Goal: Task Accomplishment & Management: Use online tool/utility

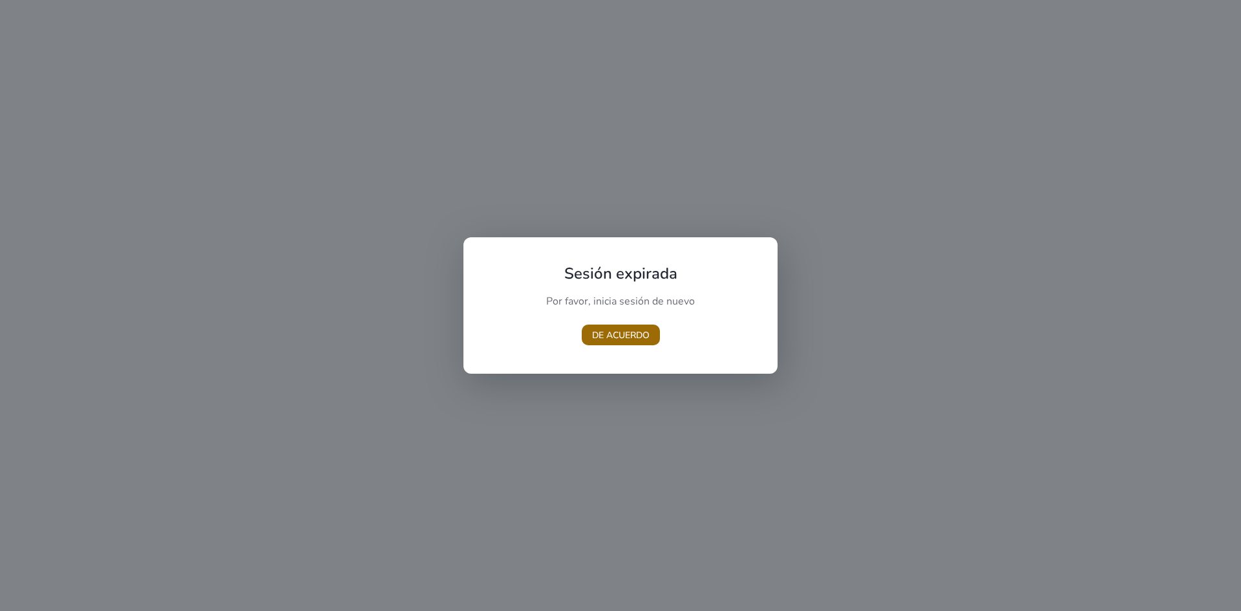
click at [634, 336] on font "DE ACUERDO" at bounding box center [621, 335] width 58 height 12
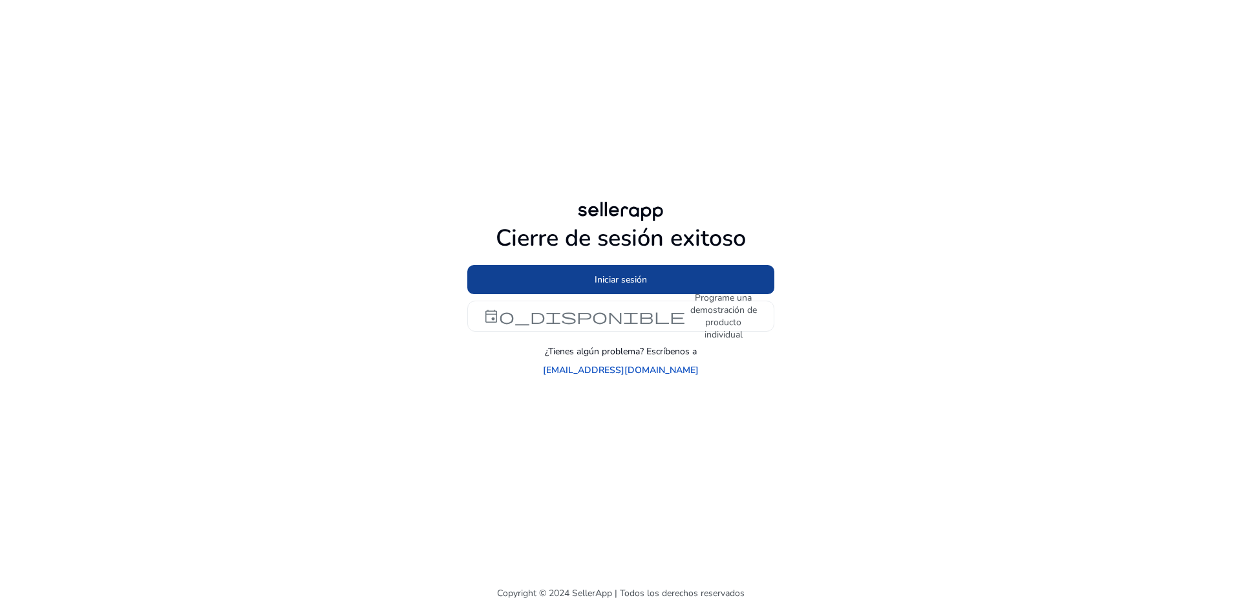
click at [601, 286] on font "Iniciar sesión" at bounding box center [621, 279] width 52 height 12
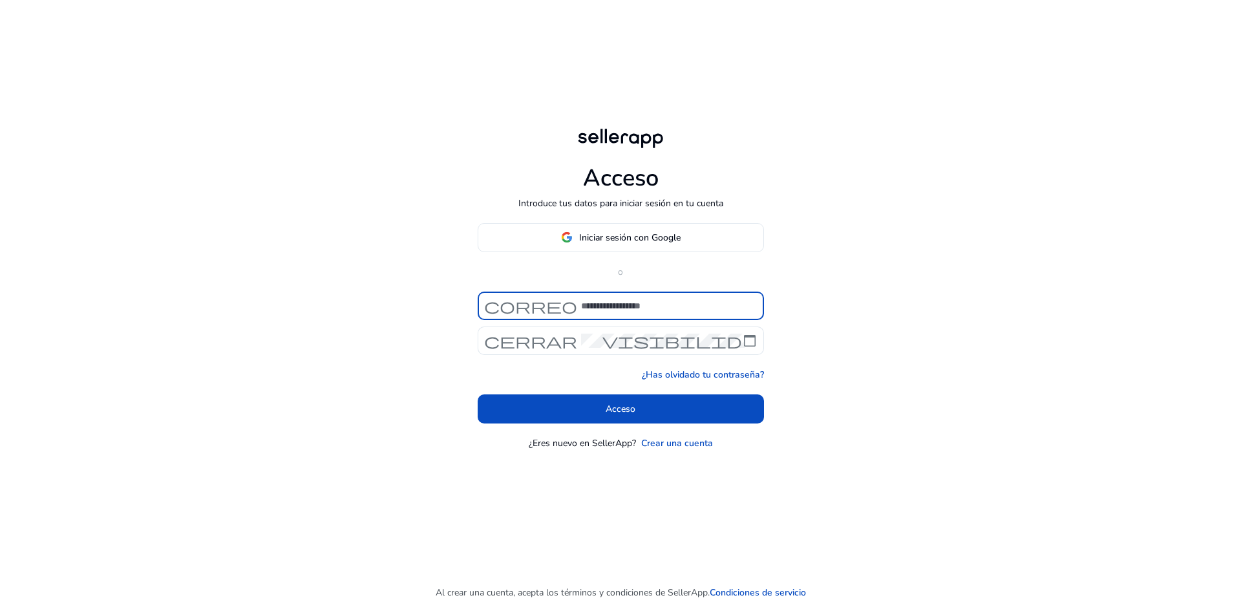
type input "**********"
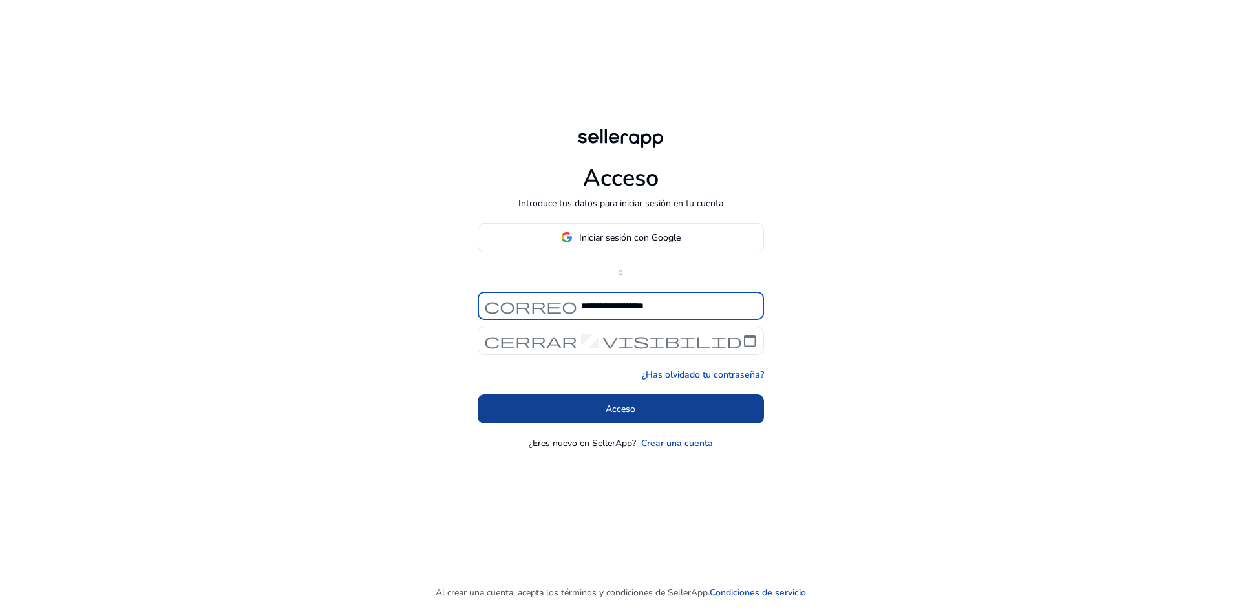
click at [652, 416] on span at bounding box center [621, 408] width 286 height 31
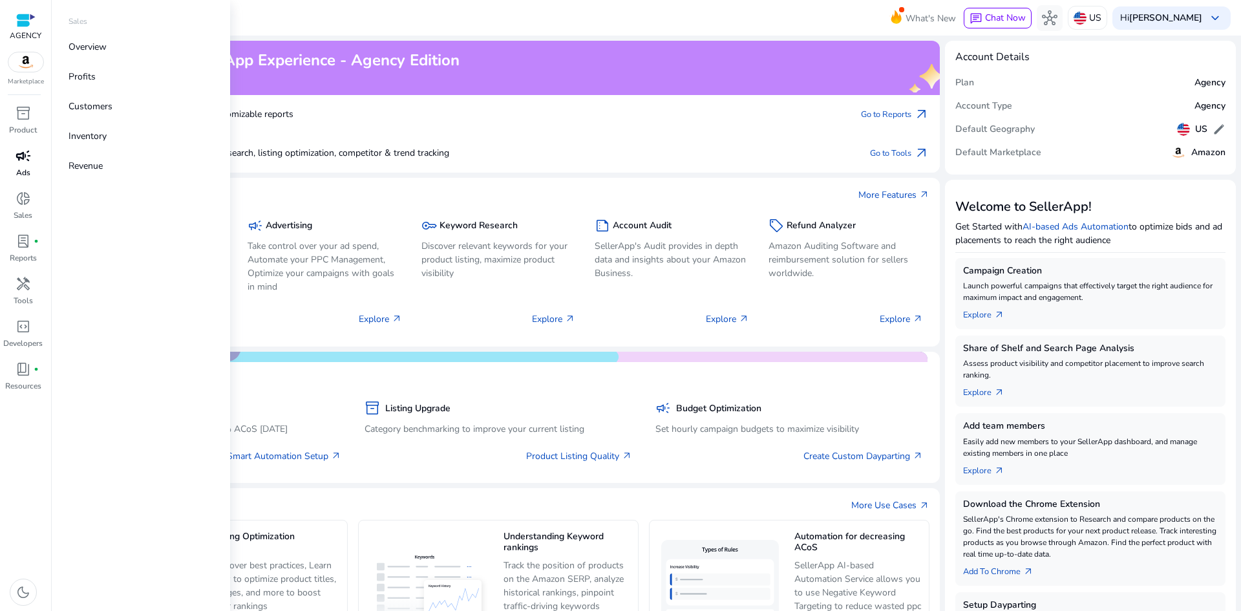
click at [25, 172] on p "Ads" at bounding box center [23, 173] width 14 height 12
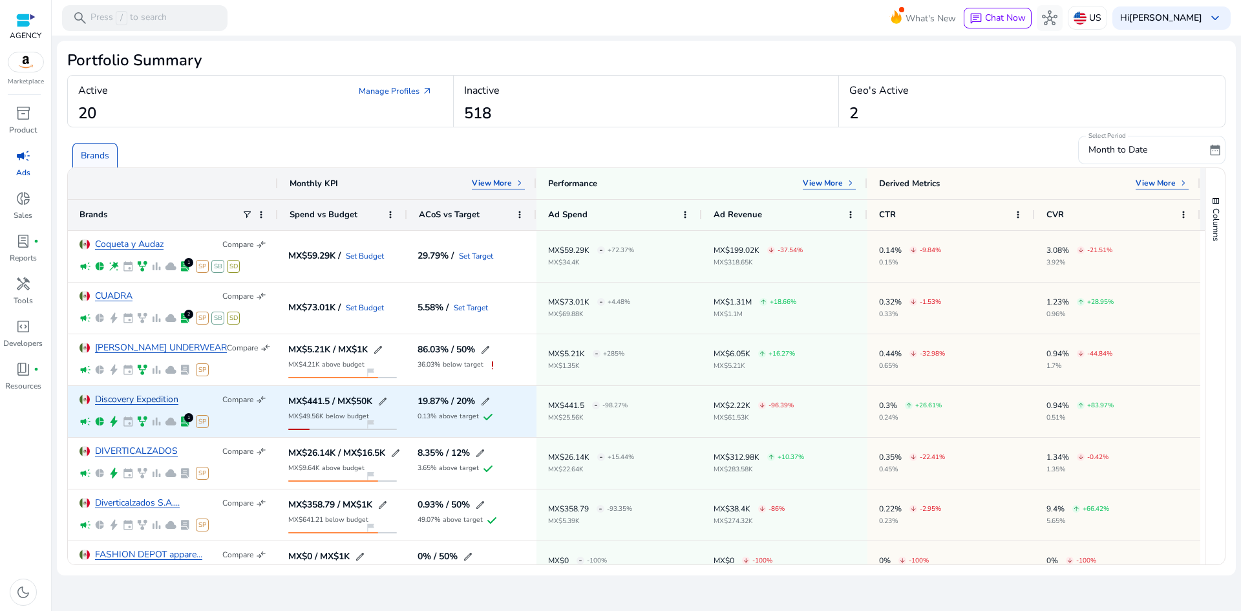
click at [128, 403] on link "Discovery Expedition" at bounding box center [136, 400] width 83 height 10
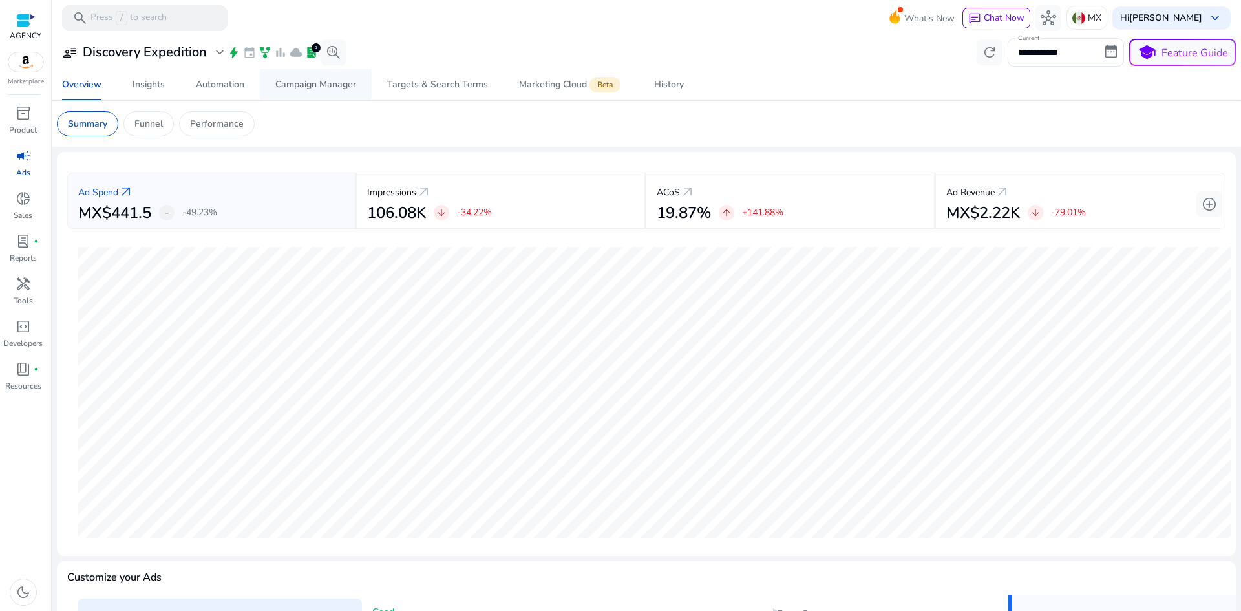
click at [320, 81] on div "Campaign Manager" at bounding box center [315, 84] width 81 height 9
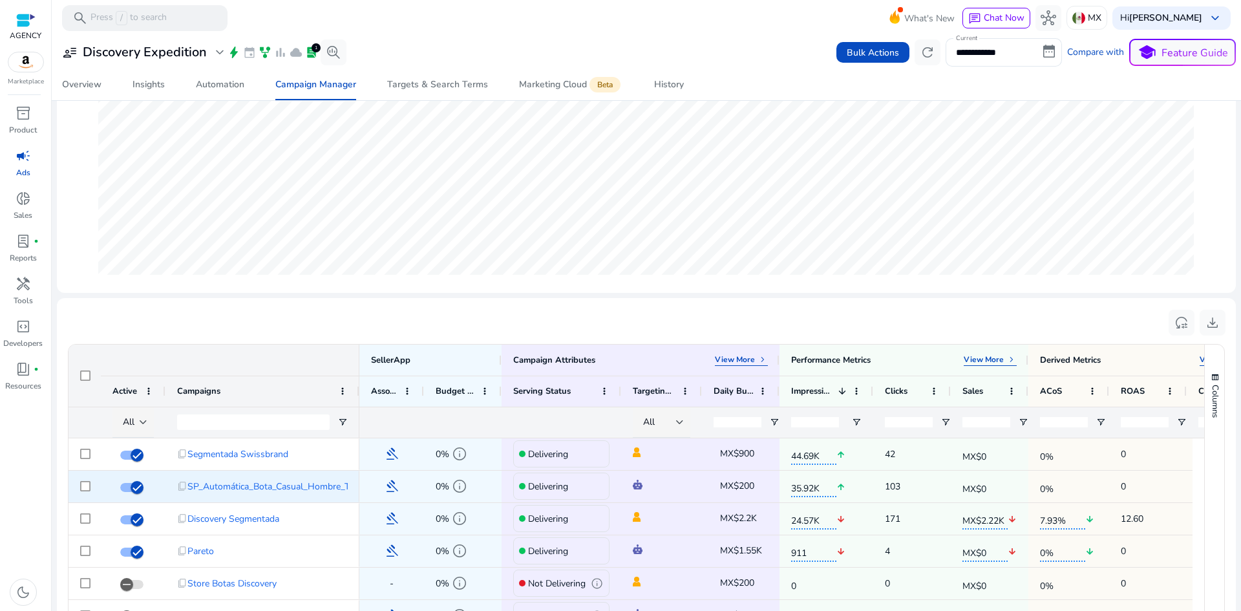
scroll to position [259, 0]
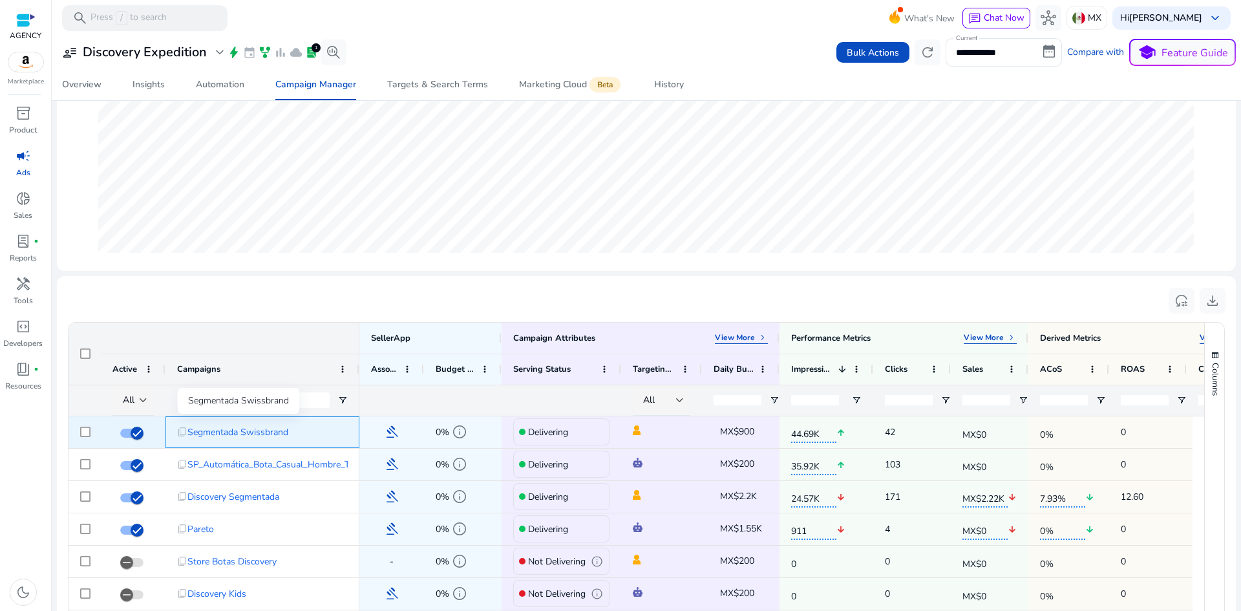
click at [244, 436] on span "Segmentada Swissbrand" at bounding box center [237, 432] width 101 height 27
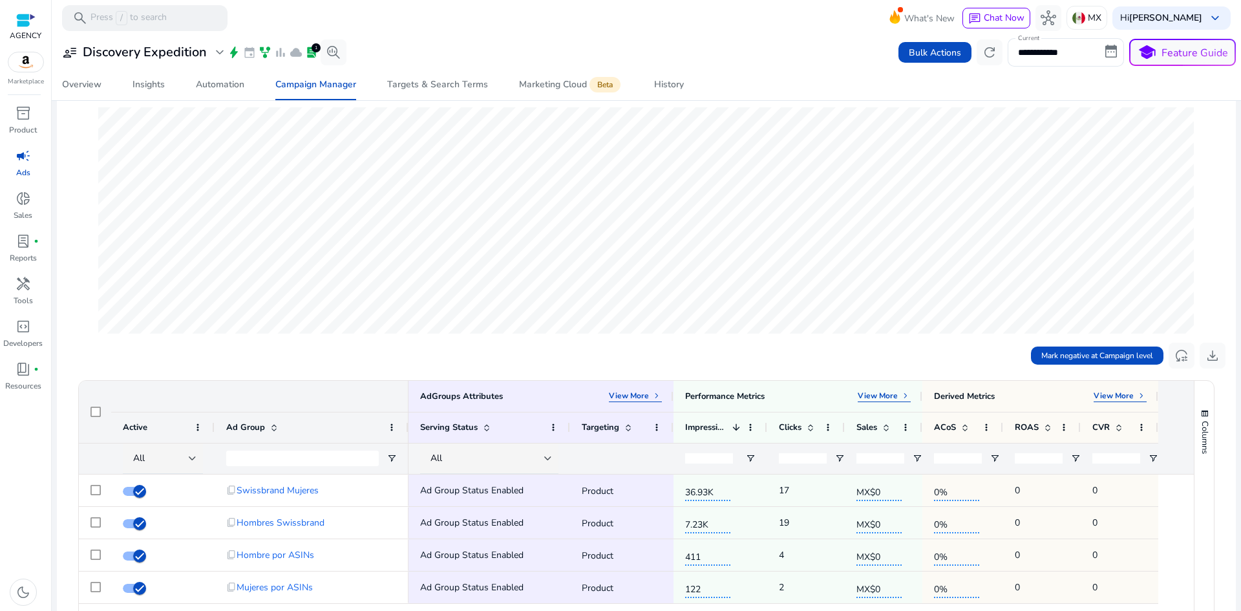
scroll to position [65, 0]
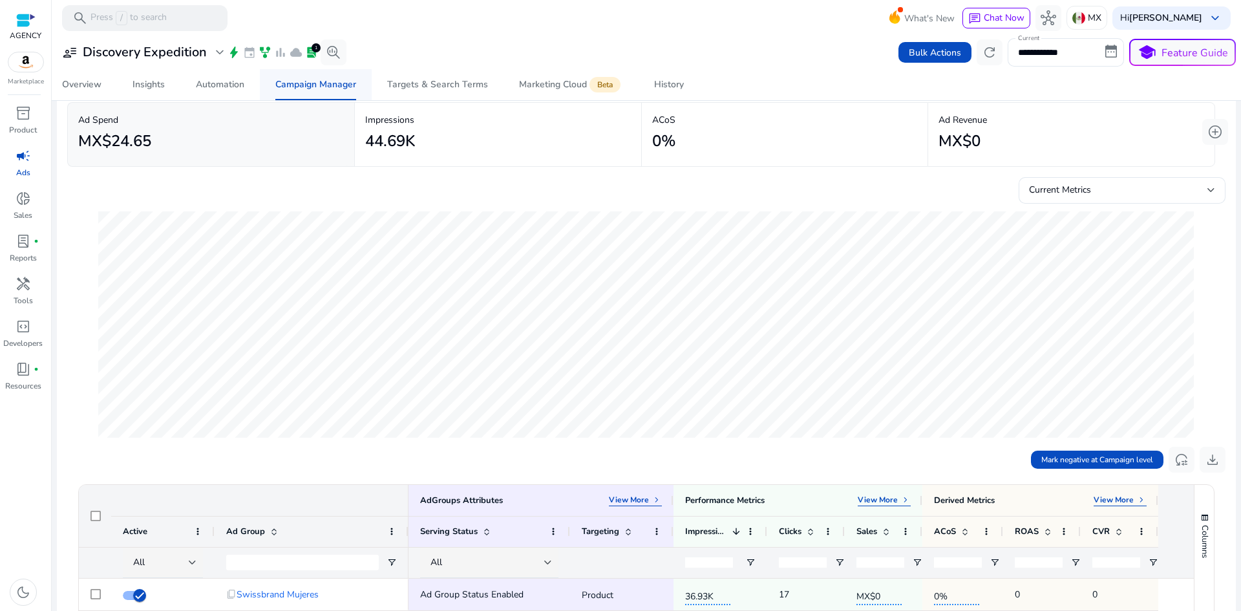
click at [308, 87] on div "Campaign Manager" at bounding box center [315, 84] width 81 height 9
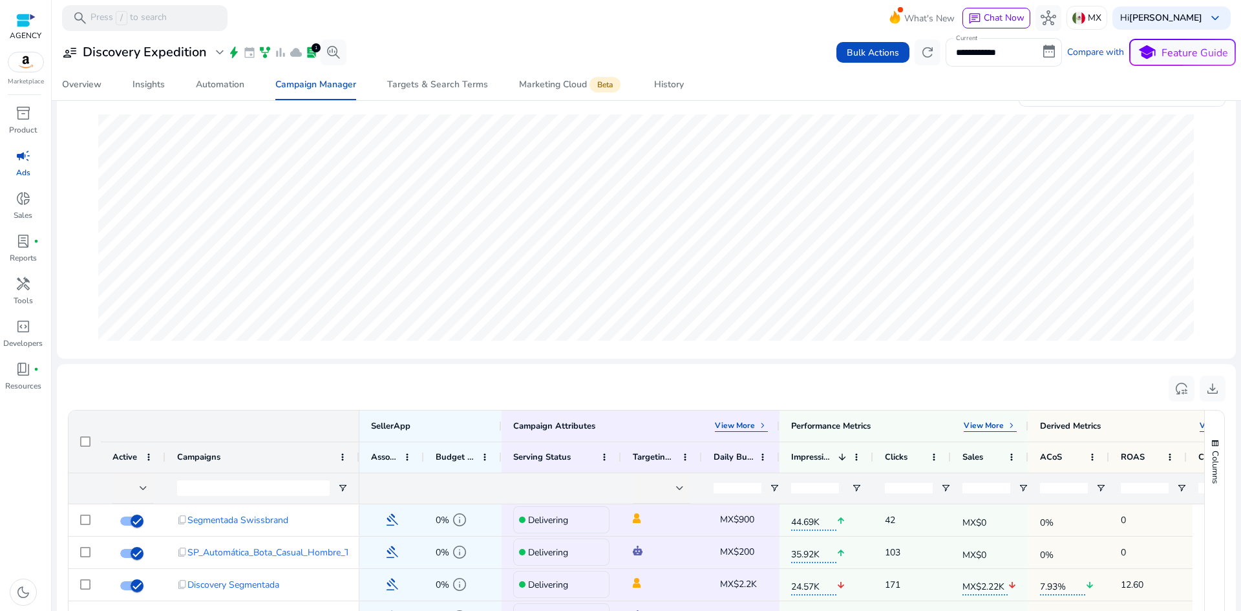
scroll to position [194, 0]
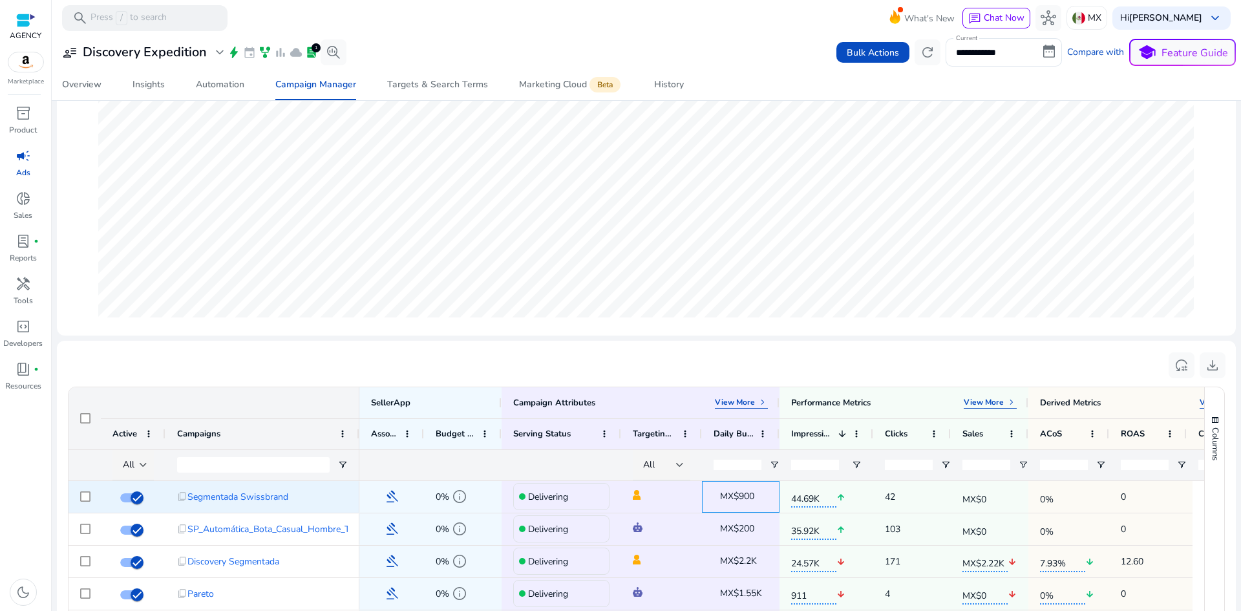
click at [733, 495] on span "MX$900" at bounding box center [737, 496] width 34 height 12
click at [751, 496] on span "MX$900" at bounding box center [737, 496] width 34 height 12
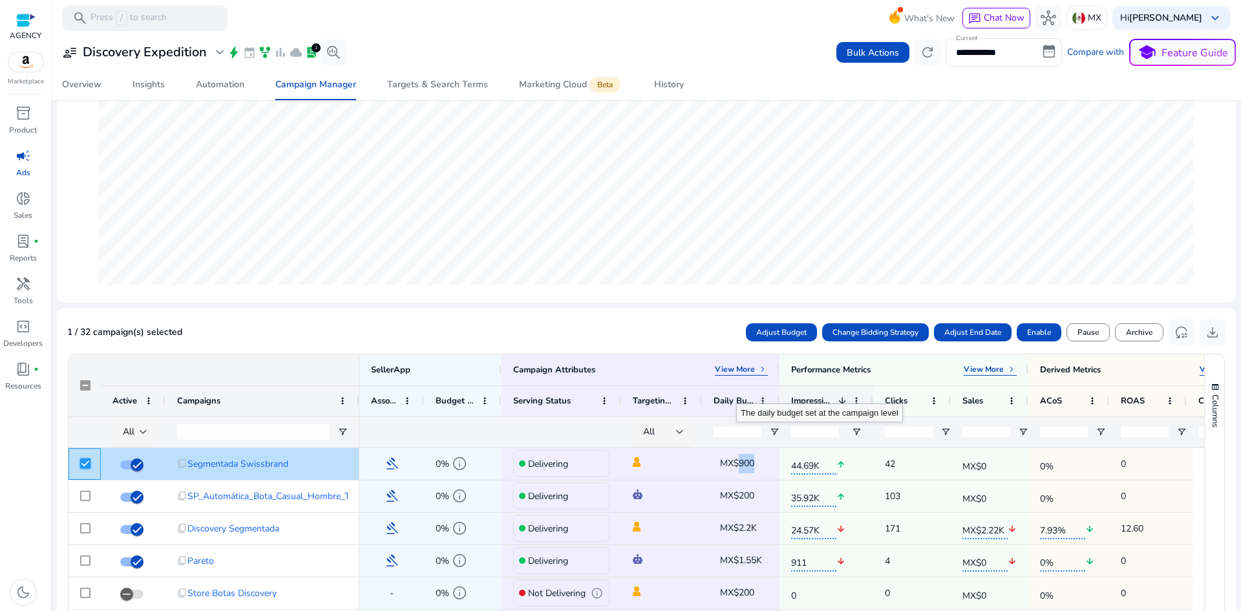
scroll to position [259, 0]
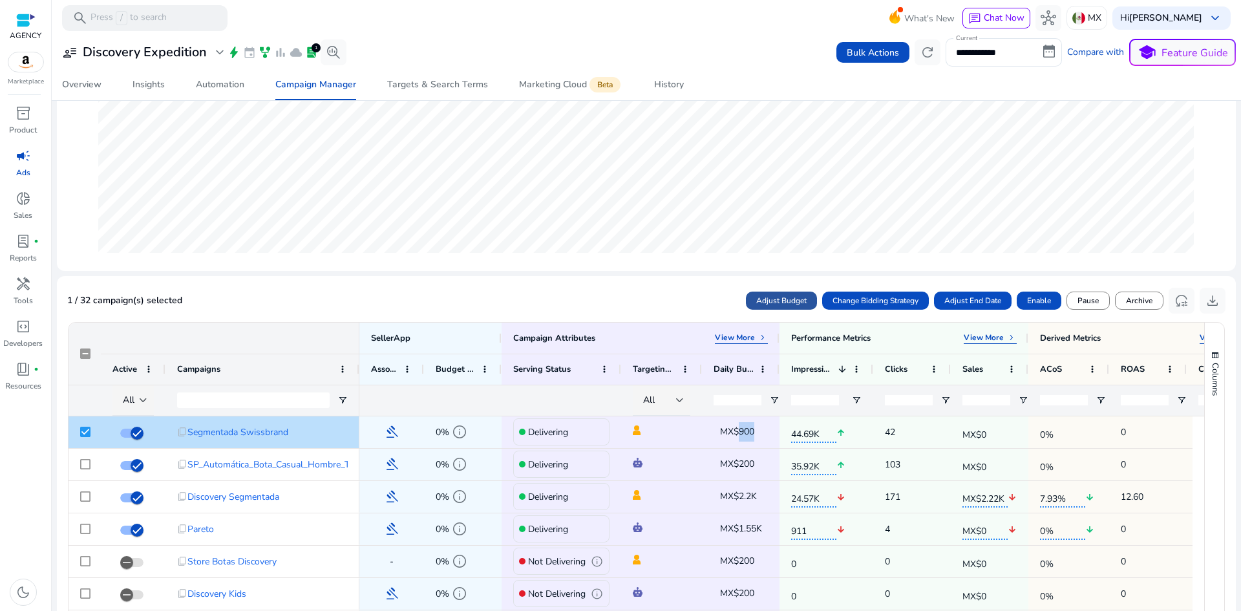
click at [785, 301] on span "Adjust Budget" at bounding box center [781, 301] width 50 height 12
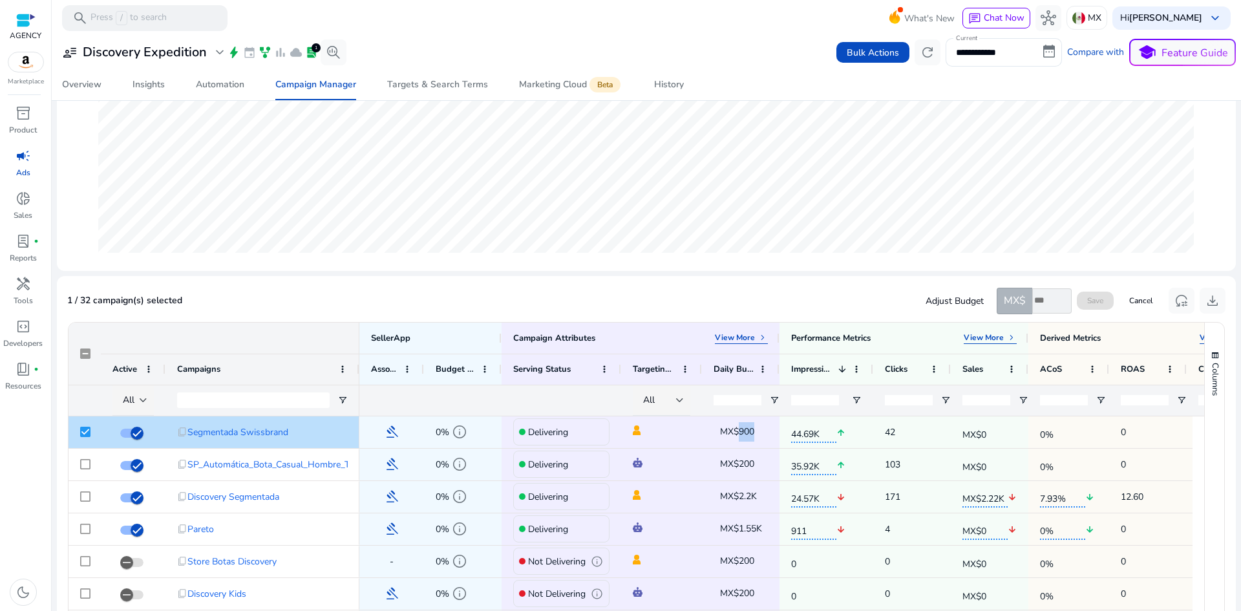
click at [1036, 304] on input "number" at bounding box center [1051, 300] width 39 height 25
click at [1038, 304] on input "number" at bounding box center [1051, 300] width 39 height 25
type input "****"
click at [1090, 295] on span "Save" at bounding box center [1095, 301] width 16 height 12
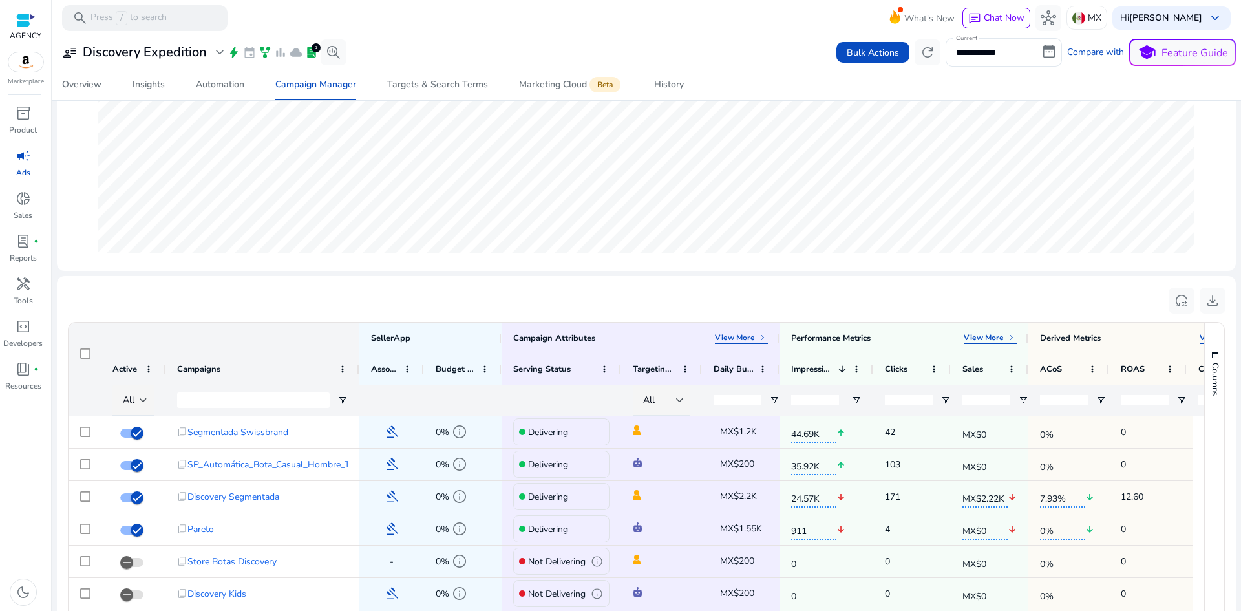
scroll to position [256, 0]
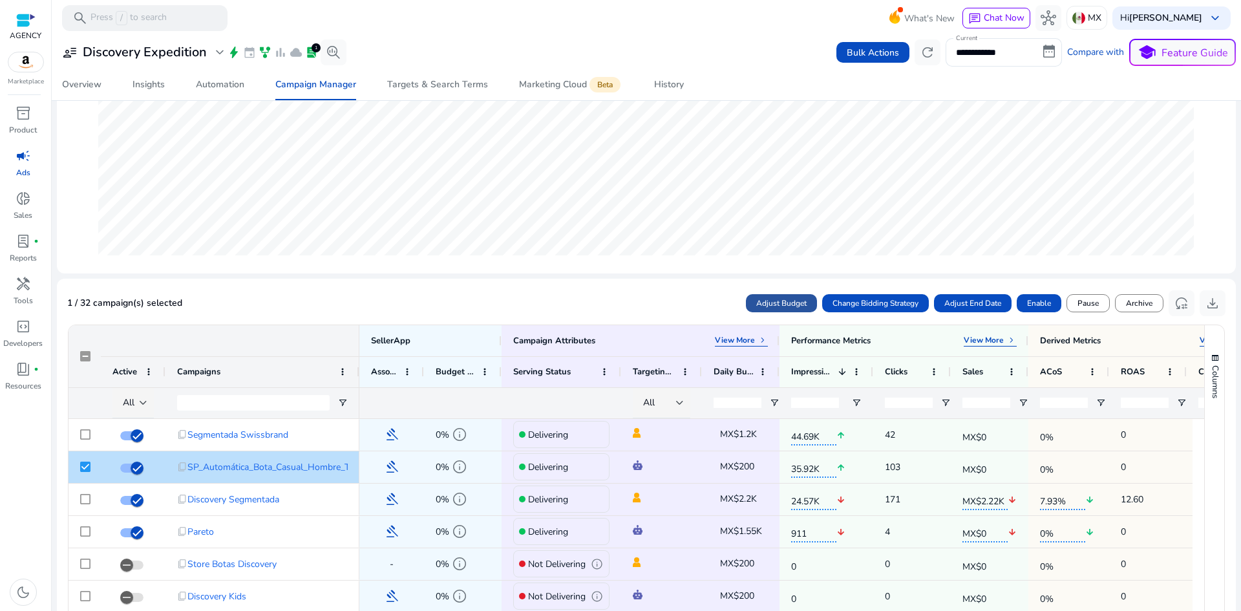
click at [796, 298] on span "Adjust Budget" at bounding box center [781, 303] width 50 height 12
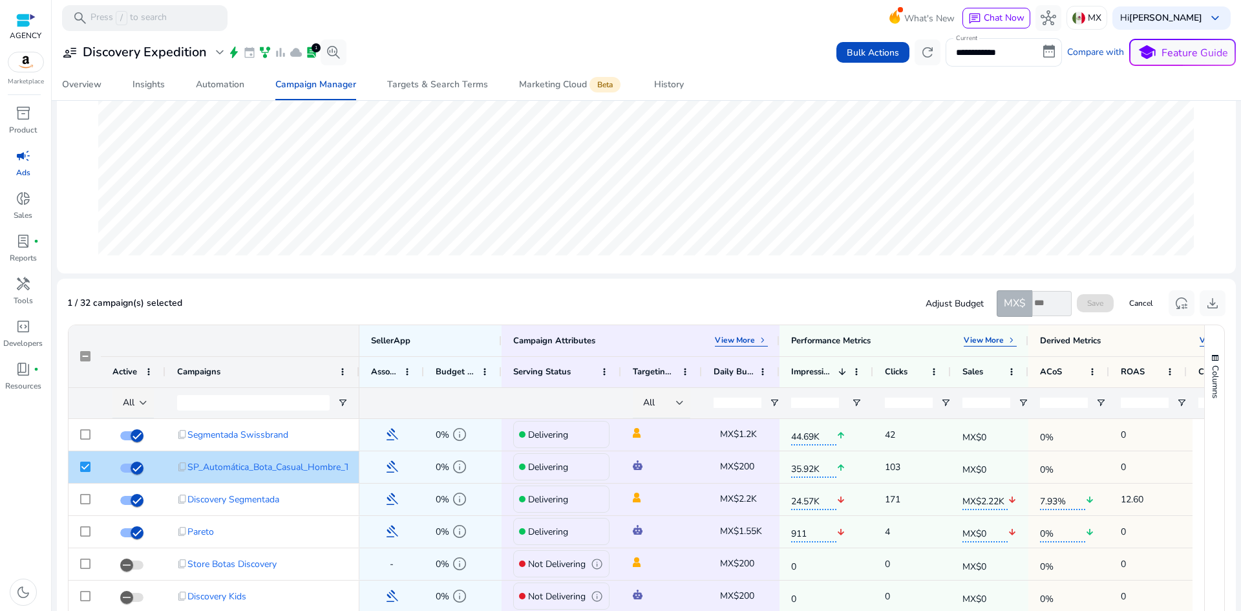
click at [1032, 299] on input "number" at bounding box center [1051, 303] width 39 height 25
type input "***"
click at [1087, 301] on span "Save" at bounding box center [1095, 303] width 16 height 12
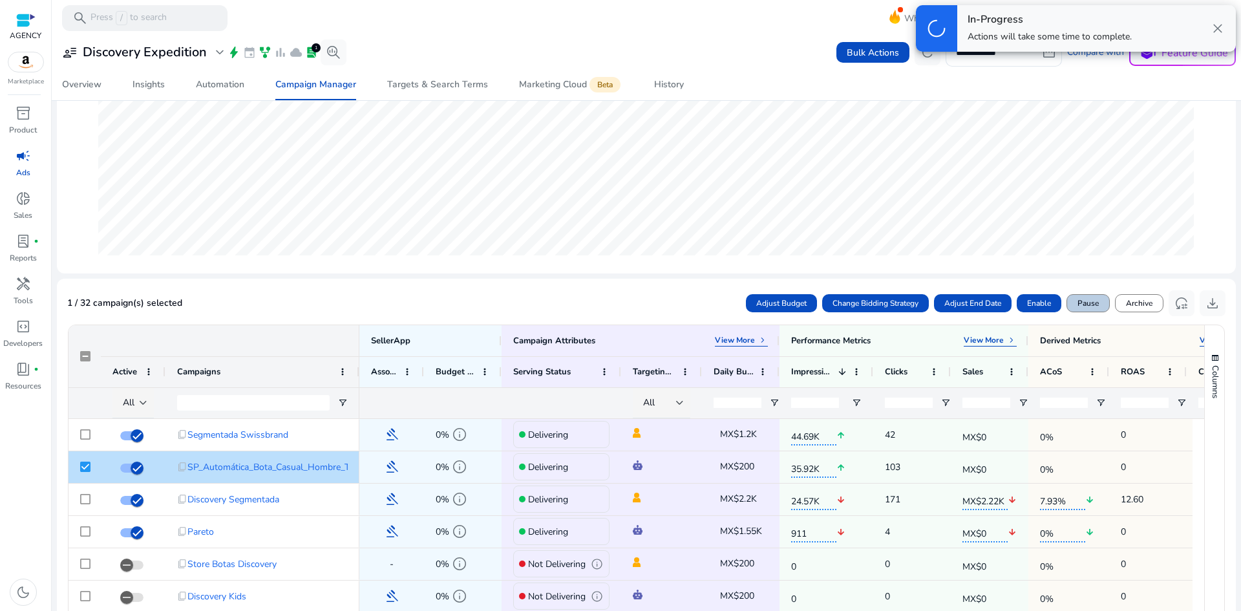
scroll to position [0, 0]
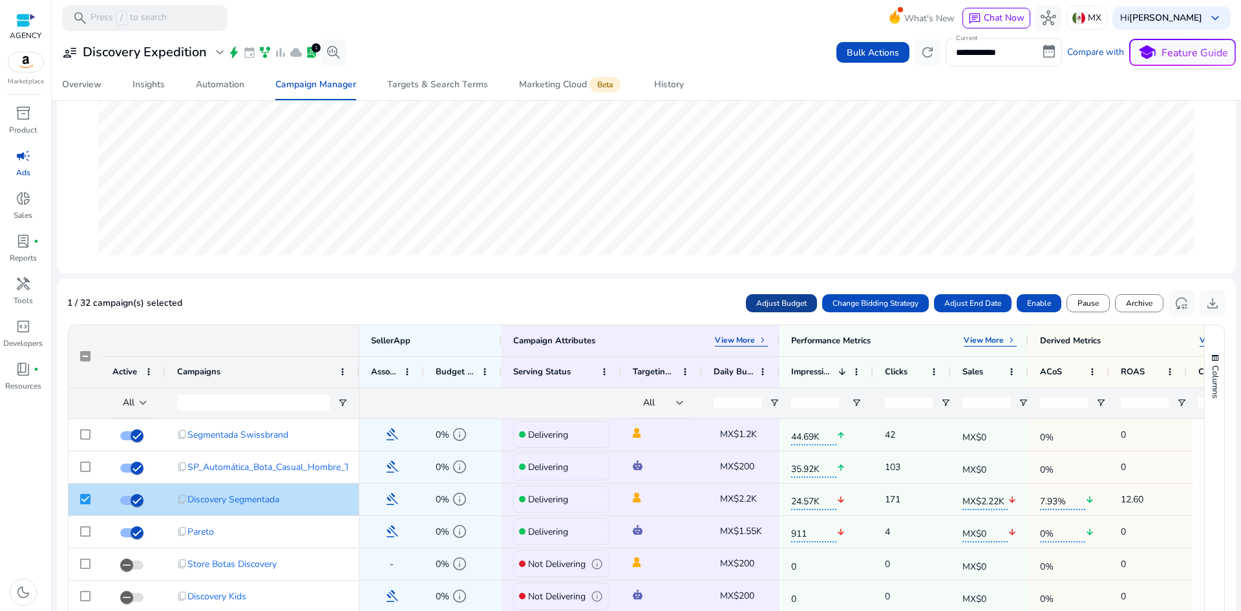
click at [782, 302] on span "Adjust Budget" at bounding box center [781, 303] width 50 height 12
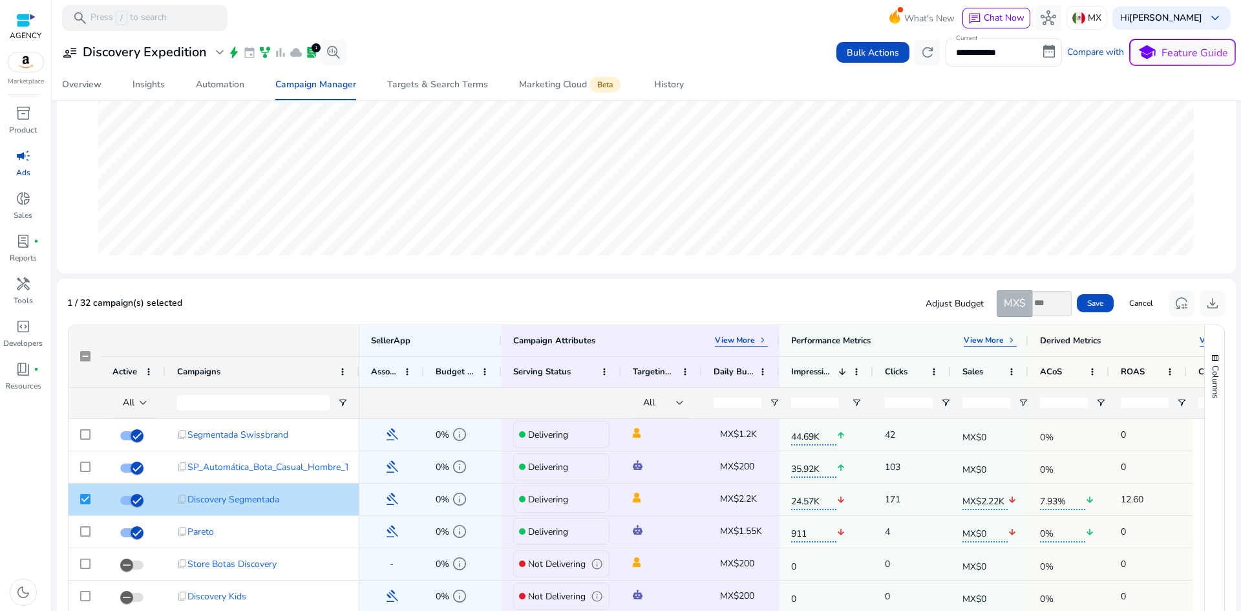
drag, startPoint x: 1046, startPoint y: 304, endPoint x: 957, endPoint y: 298, distance: 89.4
click at [957, 298] on div "Adjust Budget MX$ ***" at bounding box center [999, 303] width 146 height 27
type input "****"
click at [1087, 306] on span "Save" at bounding box center [1095, 303] width 16 height 12
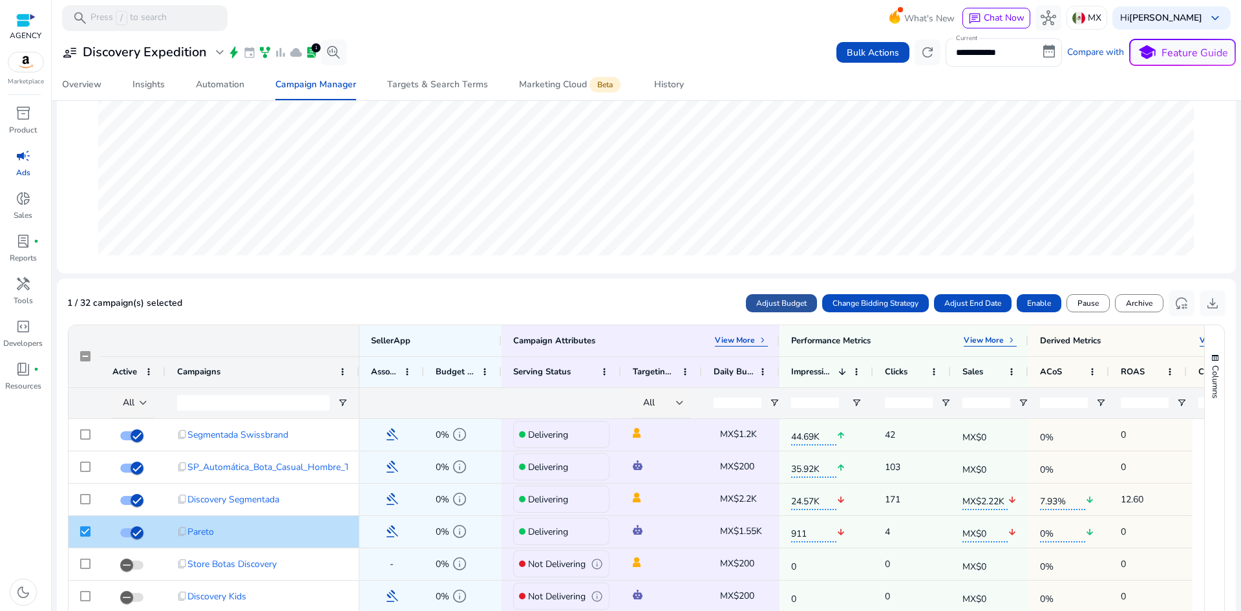
click at [756, 299] on span "Adjust Budget" at bounding box center [781, 303] width 50 height 12
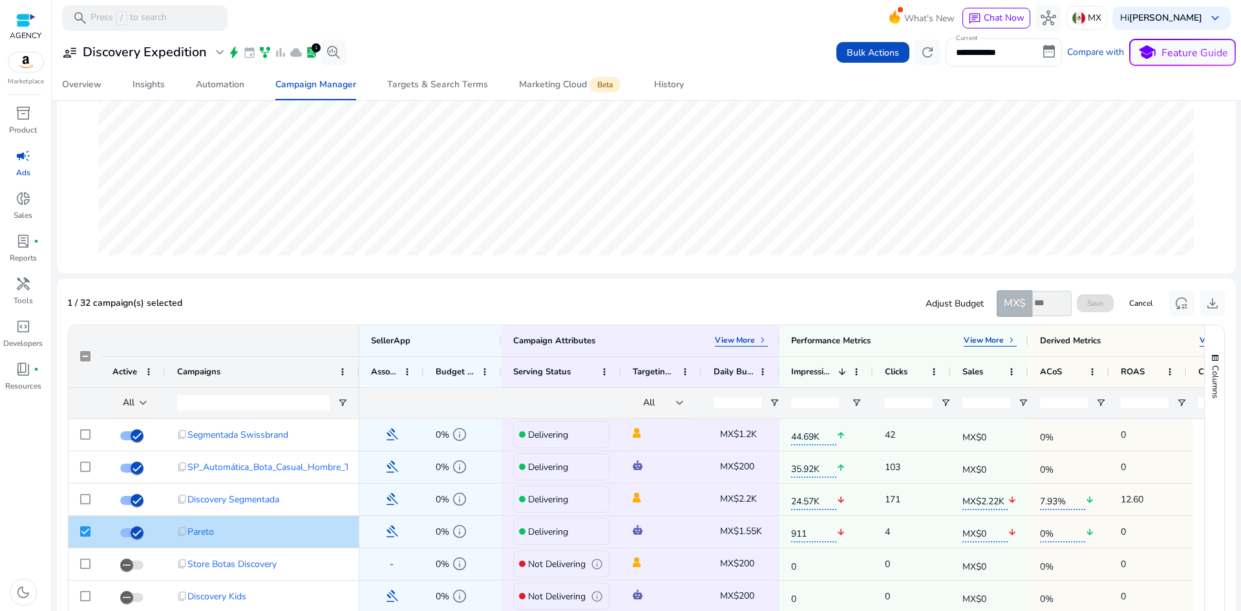
click at [1039, 302] on input "number" at bounding box center [1051, 303] width 39 height 25
type input "****"
click at [1093, 299] on span "Save" at bounding box center [1095, 303] width 16 height 12
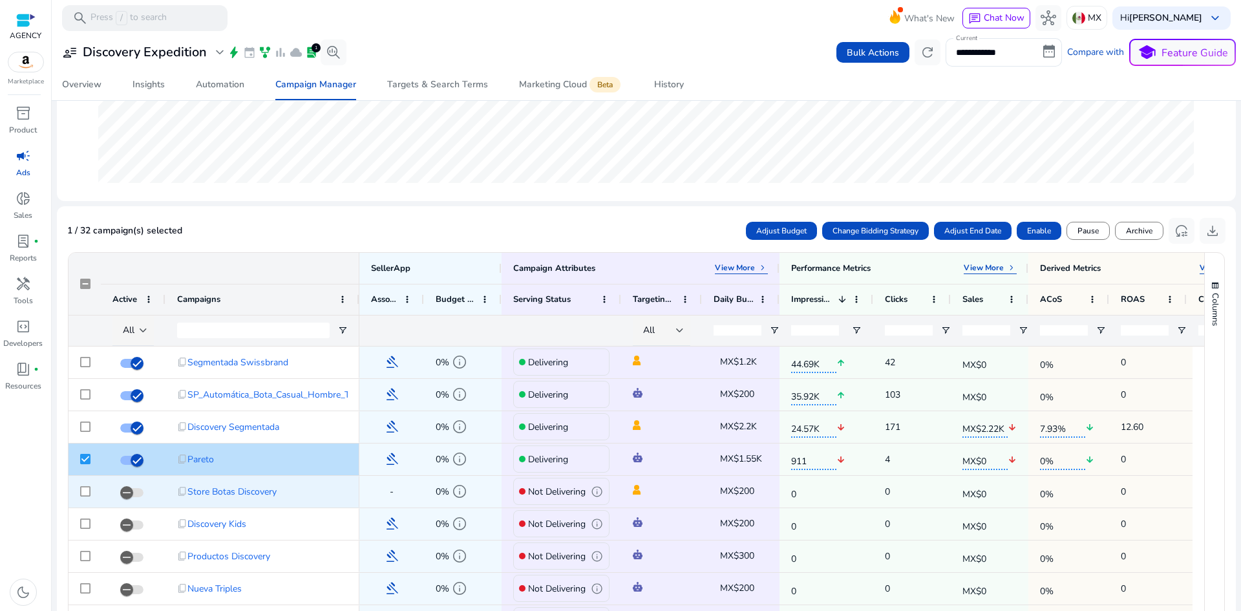
scroll to position [321, 0]
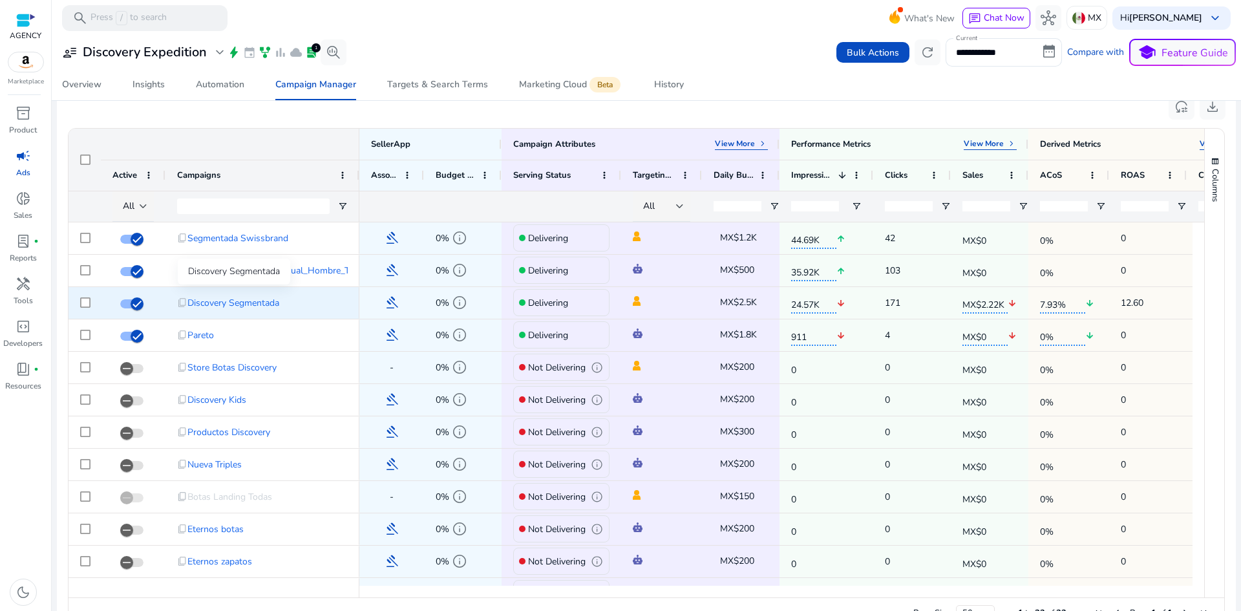
click at [258, 306] on span "Discovery Segmentada" at bounding box center [233, 303] width 92 height 27
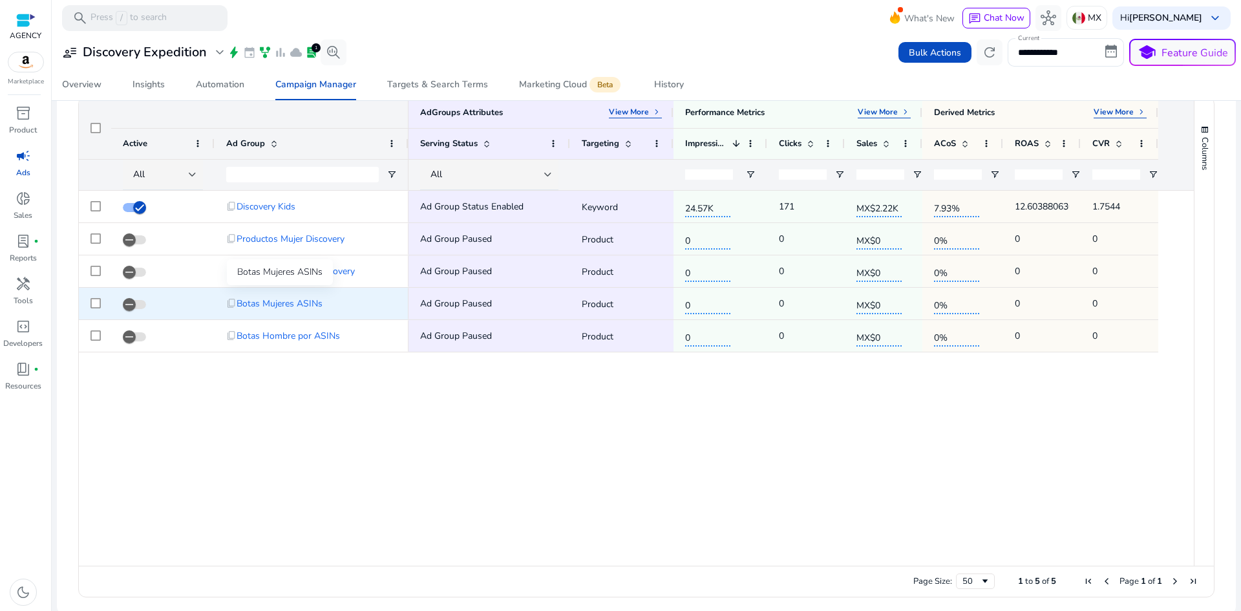
scroll to position [456, 0]
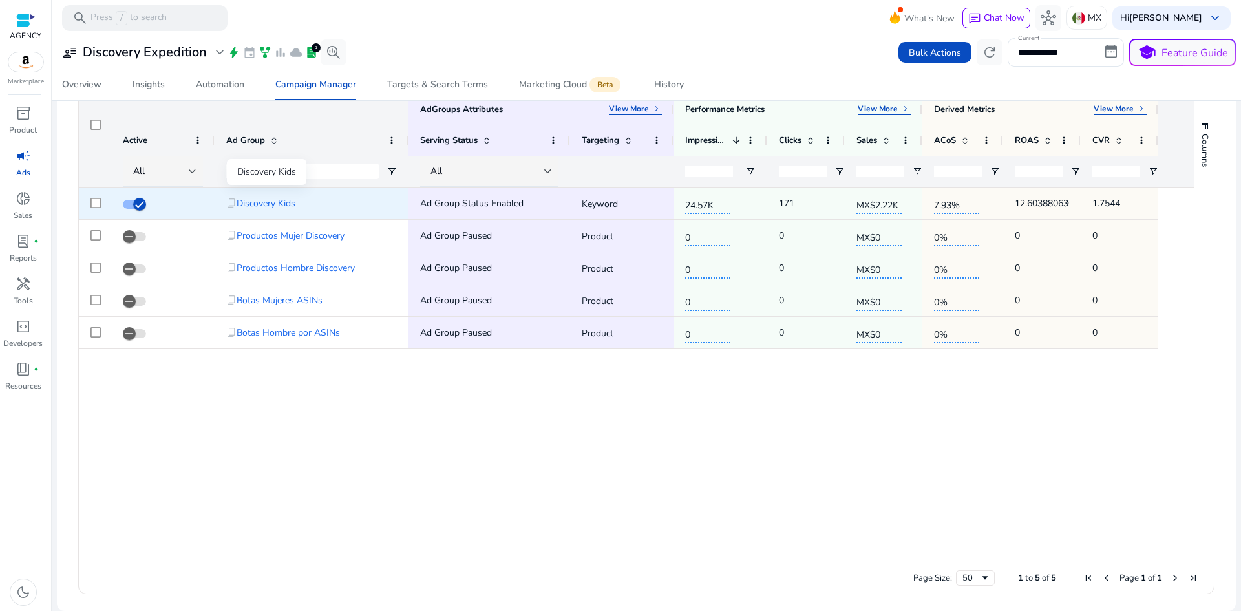
click at [275, 204] on span "Discovery Kids" at bounding box center [266, 203] width 59 height 27
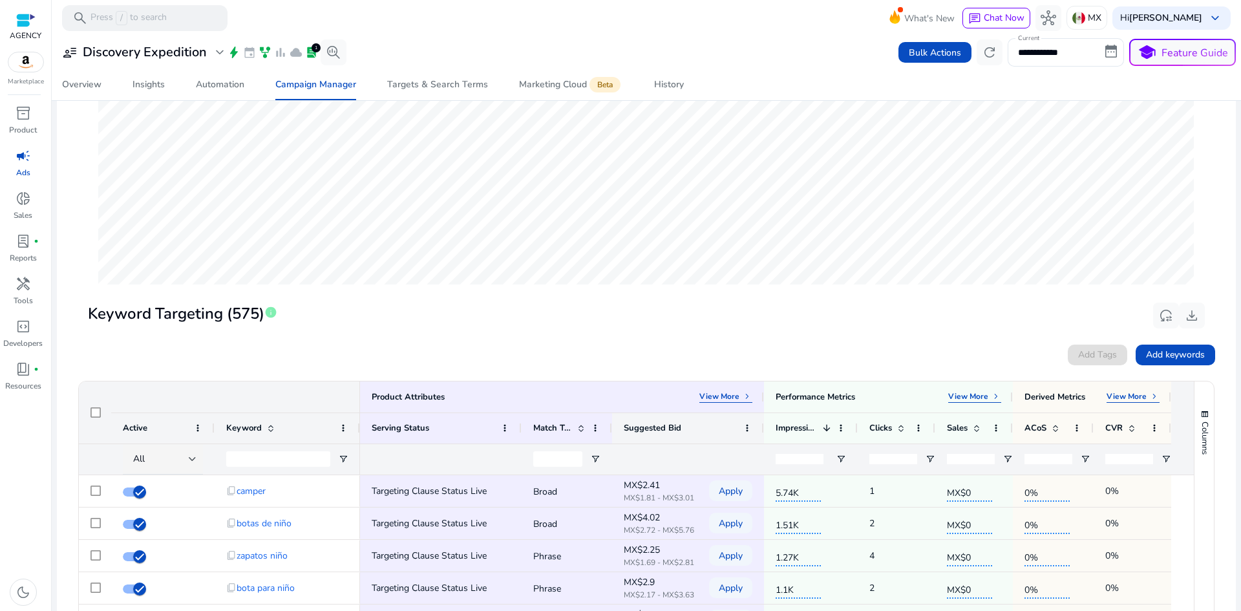
scroll to position [65, 0]
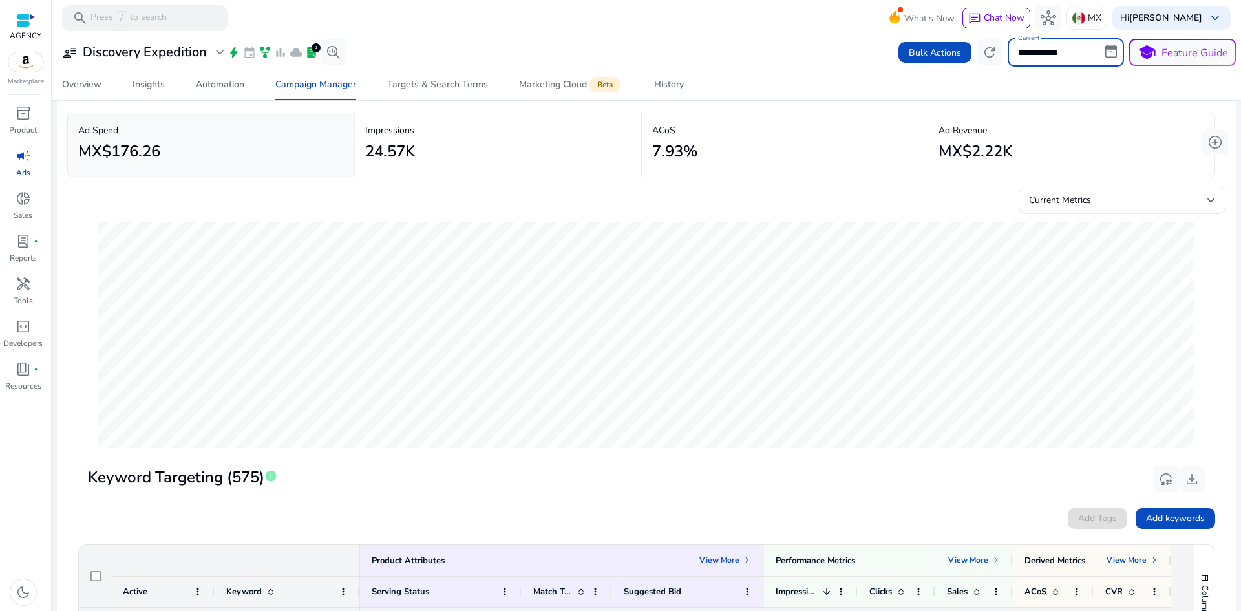
click at [1071, 59] on input "**********" at bounding box center [1066, 52] width 116 height 28
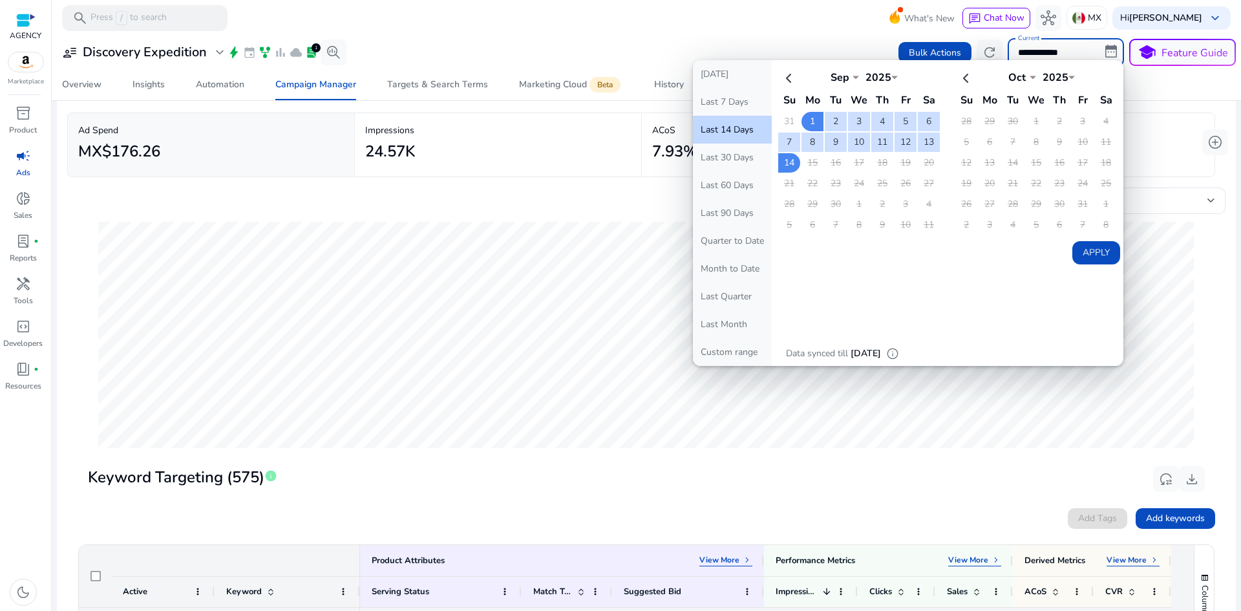
click at [1148, 83] on div "Overview Insights Automation Campaign Manager Targets & Search Terms Marketing …" at bounding box center [647, 84] width 1200 height 31
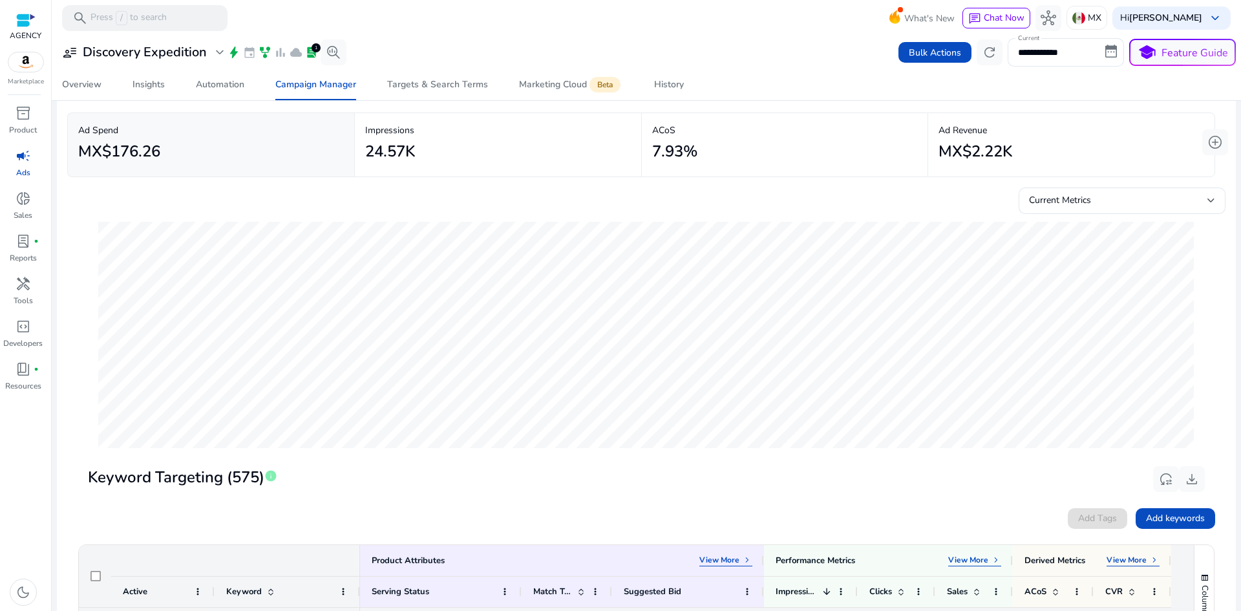
click at [1102, 158] on div "MX$2.22K" at bounding box center [1072, 151] width 266 height 29
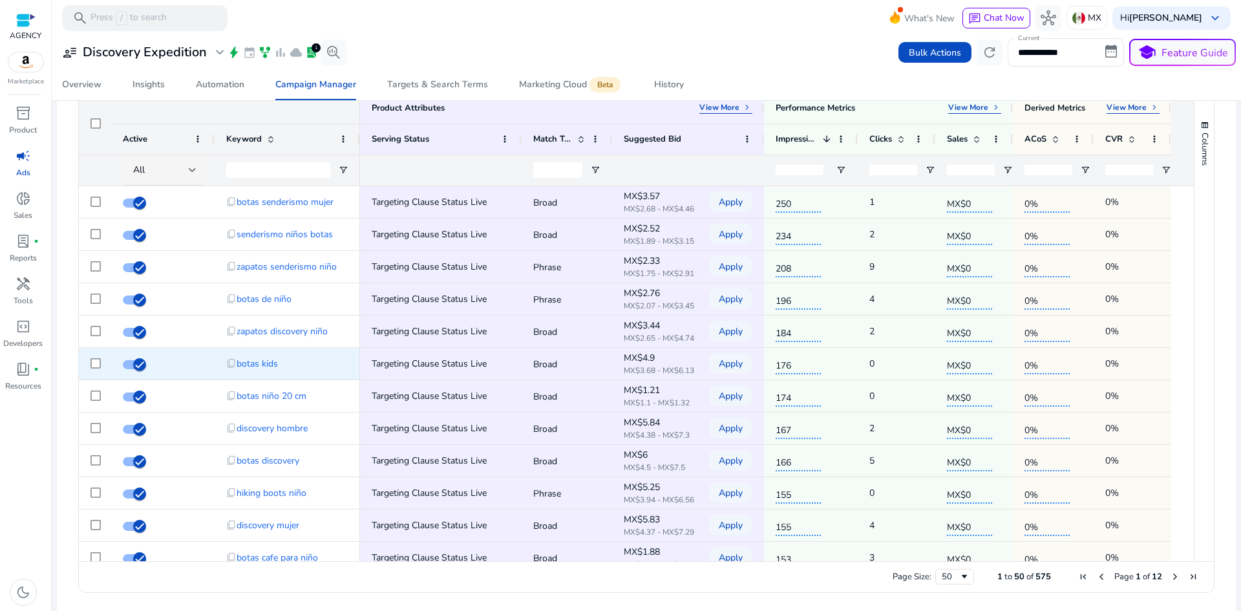
scroll to position [0, 0]
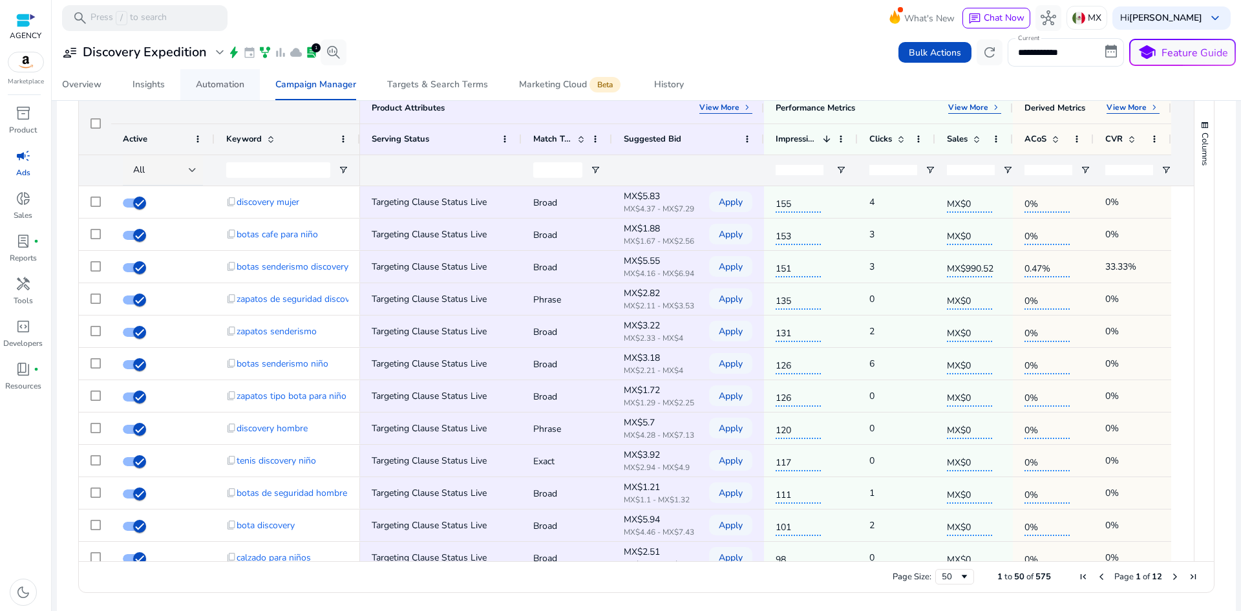
click at [228, 84] on div "Automation" at bounding box center [220, 84] width 48 height 9
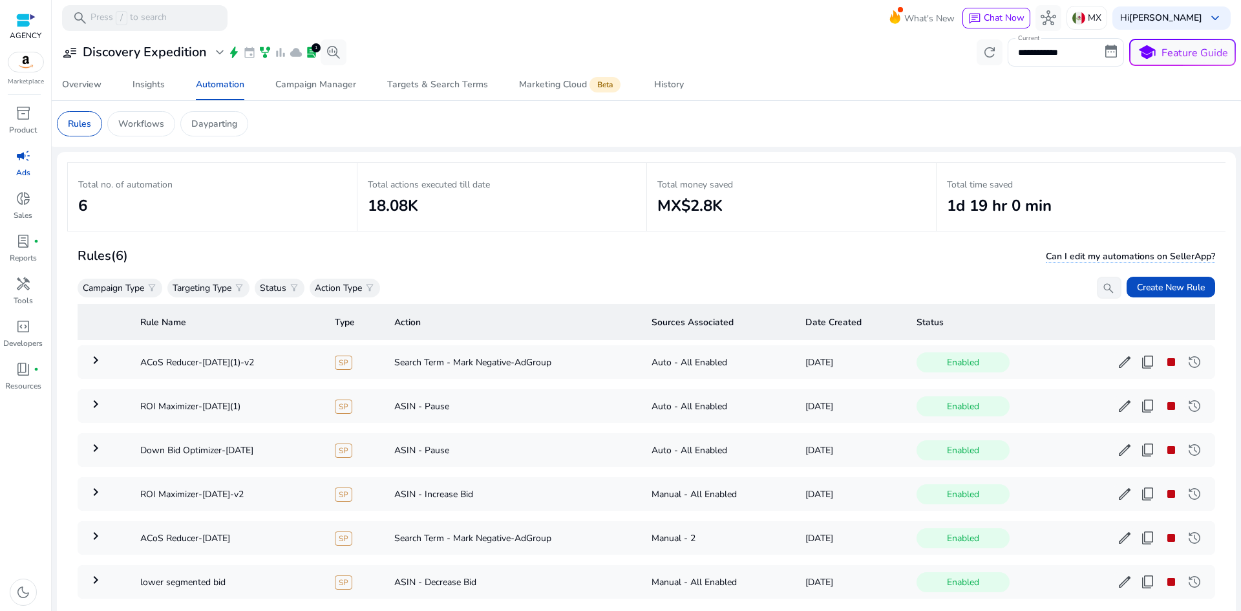
click at [1182, 303] on table "Rule Name Type Action Sources Associated Date Created Status keyboard_arrow_rig…" at bounding box center [647, 454] width 1138 height 310
click at [1144, 279] on span at bounding box center [1171, 287] width 89 height 31
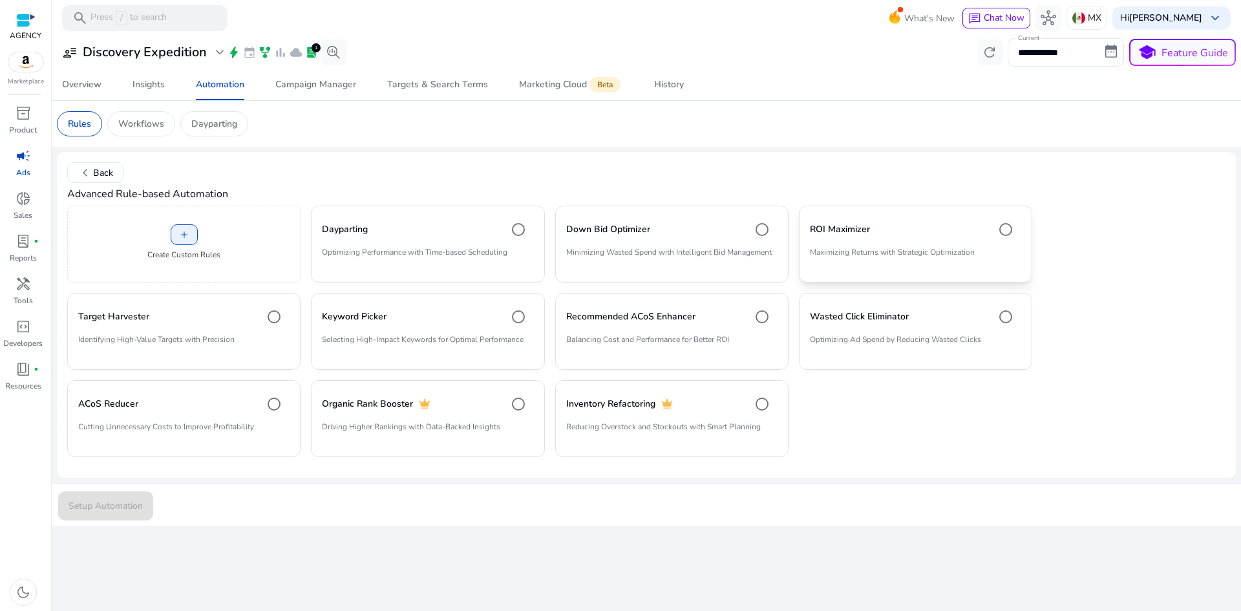
click at [874, 222] on div "ROI Maximizer" at bounding box center [915, 230] width 211 height 26
drag, startPoint x: 123, startPoint y: 514, endPoint x: 223, endPoint y: 513, distance: 99.6
click at [124, 514] on span "submit" at bounding box center [105, 505] width 95 height 31
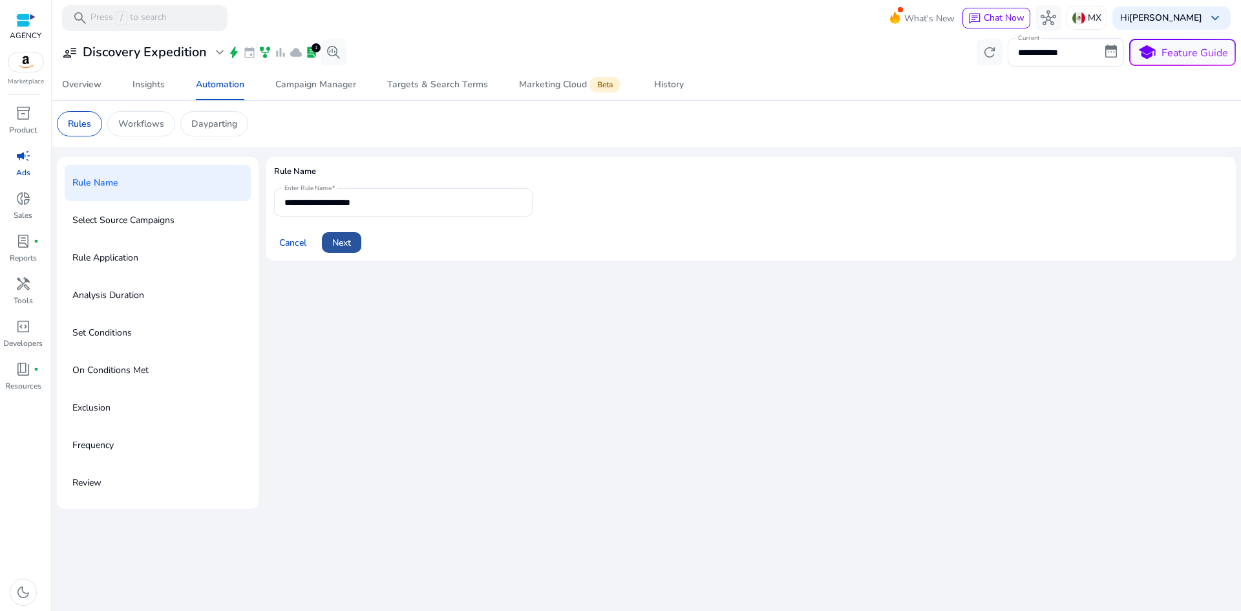
click at [347, 246] on span "Next" at bounding box center [341, 243] width 19 height 14
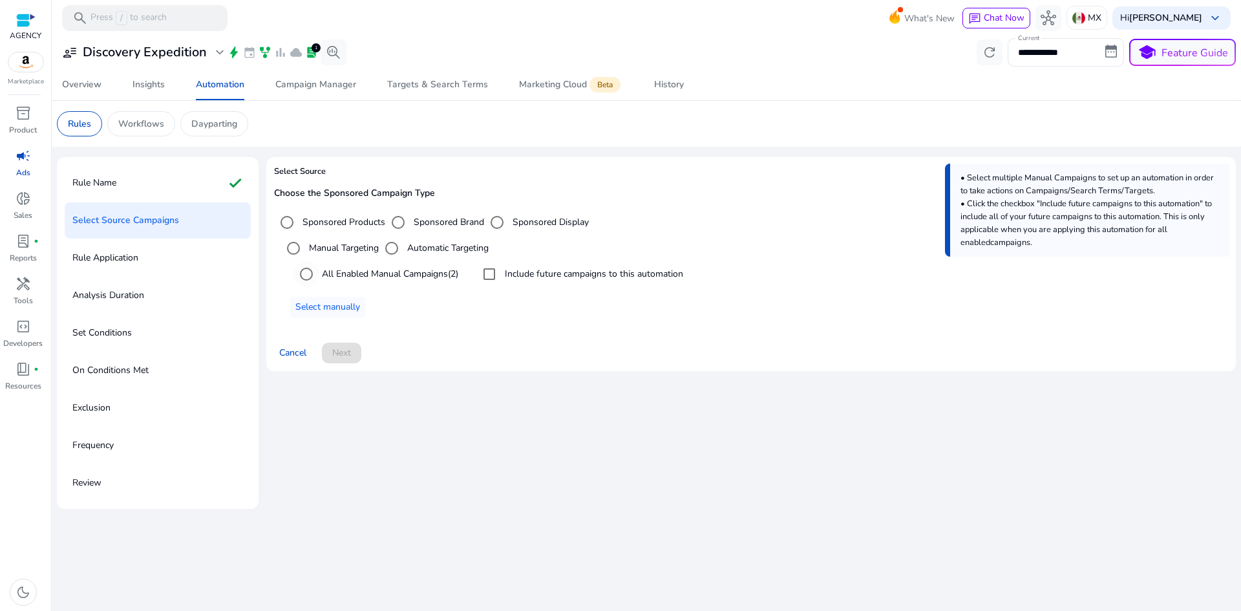
click at [376, 273] on label "All Enabled Manual Campaigns (2)" at bounding box center [388, 274] width 139 height 14
click at [358, 356] on span at bounding box center [341, 352] width 39 height 31
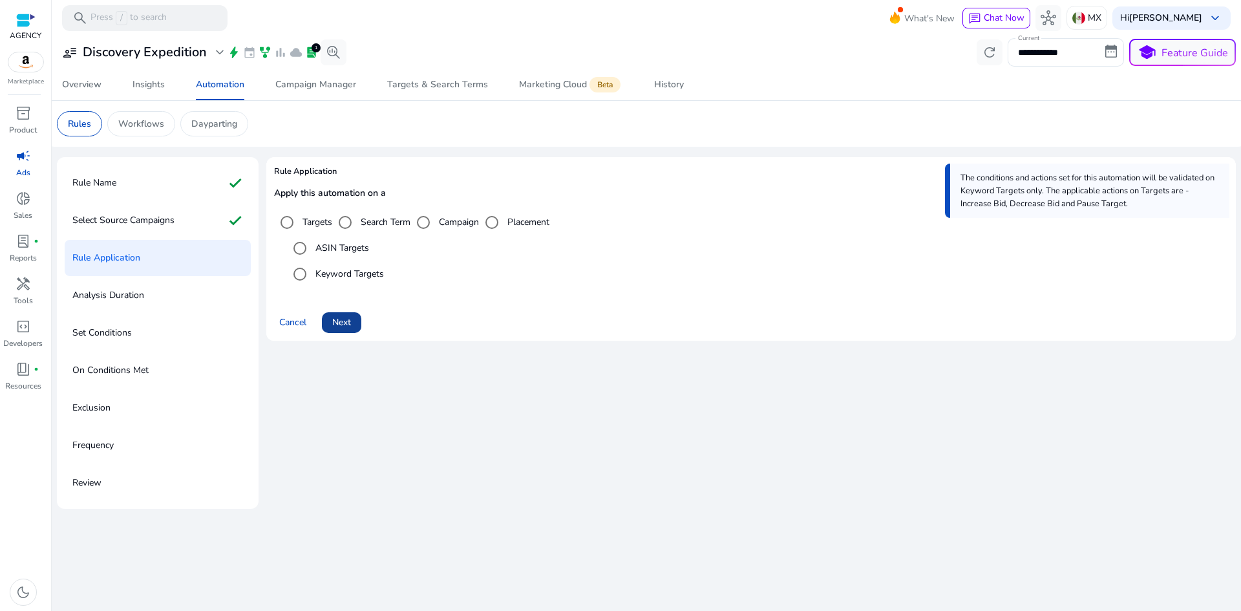
click at [345, 336] on span at bounding box center [341, 322] width 39 height 31
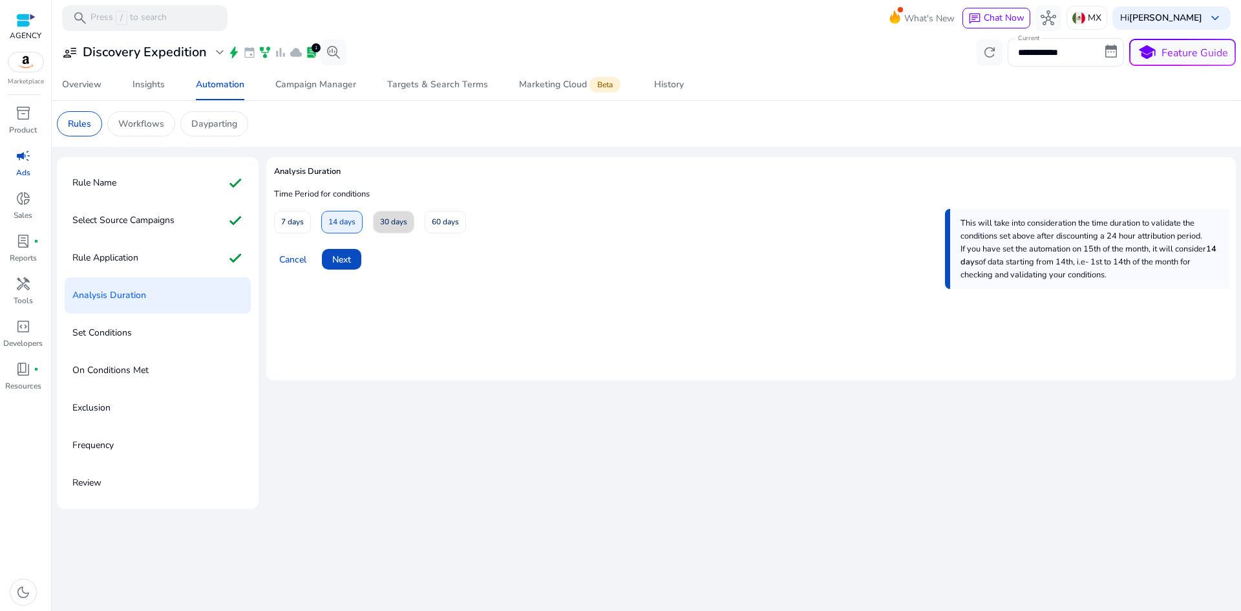
click at [397, 220] on span "30 days" at bounding box center [393, 222] width 27 height 23
click at [347, 259] on span "Next" at bounding box center [341, 260] width 19 height 14
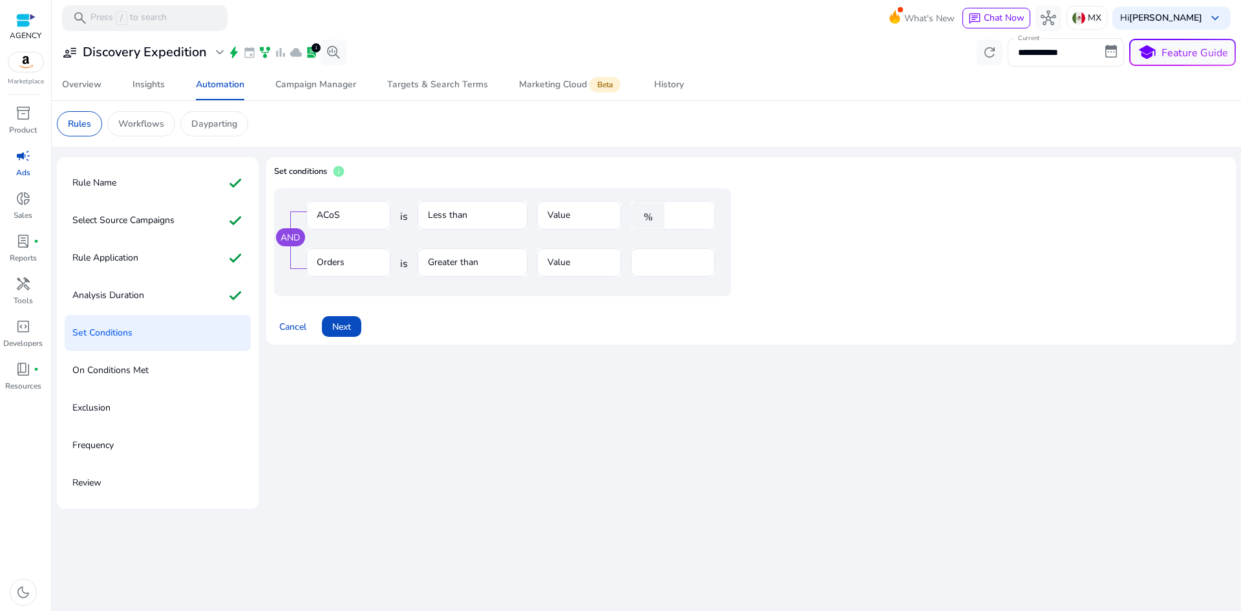
click at [692, 229] on div "****" at bounding box center [688, 215] width 34 height 28
click at [682, 220] on input "****" at bounding box center [688, 215] width 34 height 14
